Goal: Navigation & Orientation: Find specific page/section

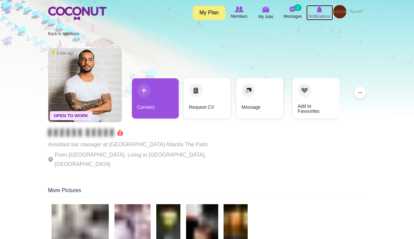
click at [322, 17] on span "Notifications" at bounding box center [320, 16] width 22 height 7
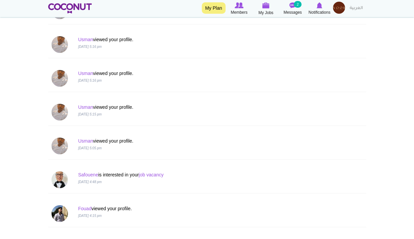
scroll to position [234, 0]
